Goal: Browse casually

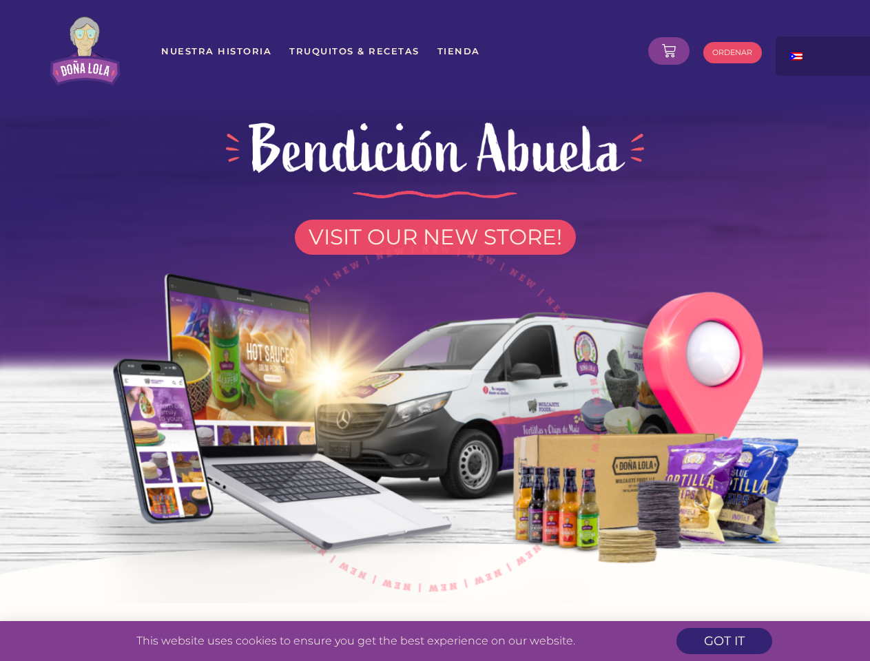
click at [435, 331] on img at bounding box center [434, 412] width 783 height 384
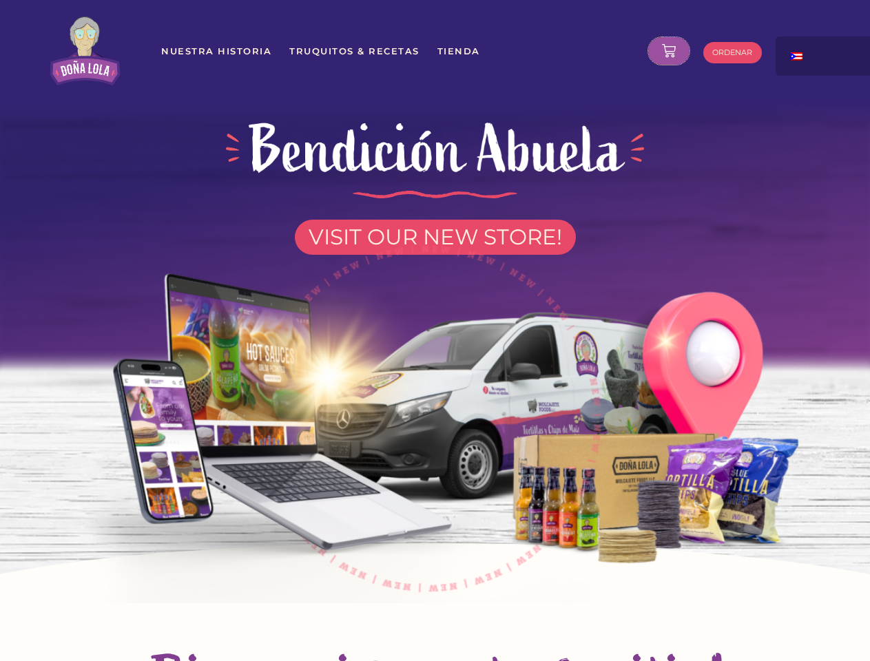
click at [669, 51] on icon at bounding box center [669, 51] width 14 height 14
click at [825, 56] on div at bounding box center [845, 51] width 138 height 29
